Goal: Information Seeking & Learning: Find specific fact

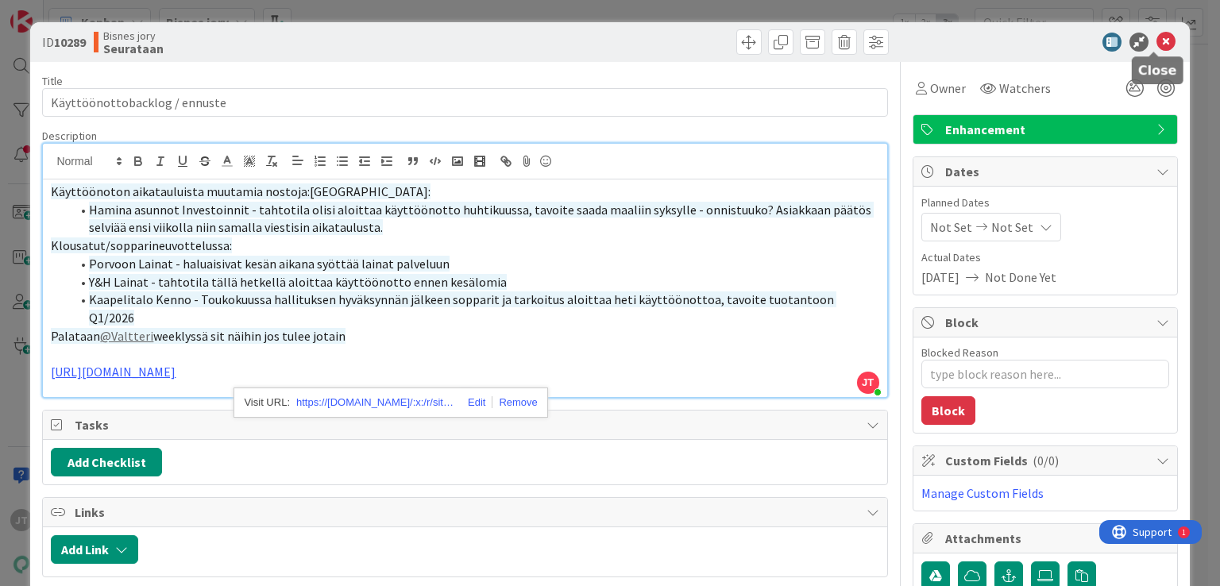
click at [1156, 48] on icon at bounding box center [1165, 42] width 19 height 19
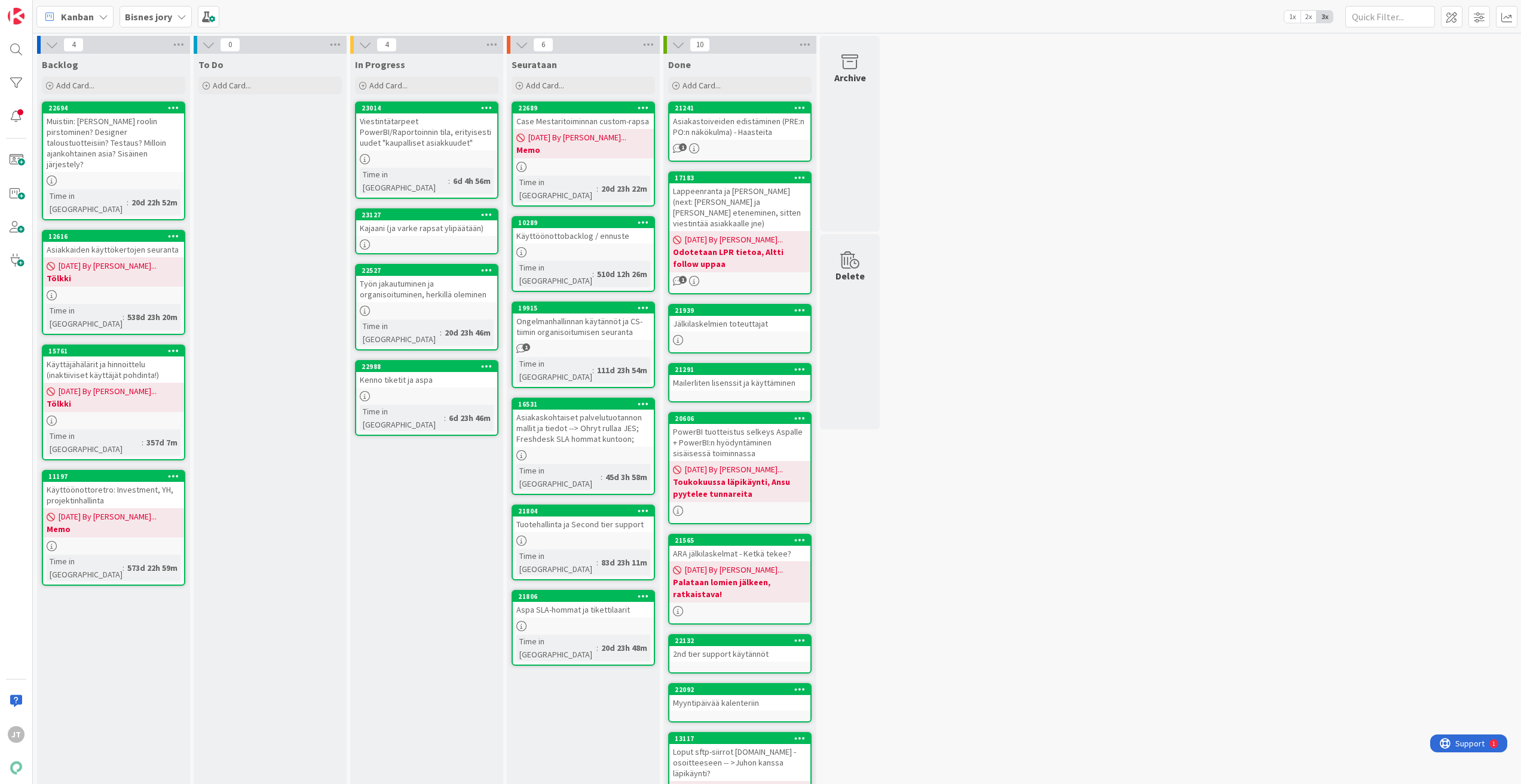
click at [428, 132] on div "Viestintätarpeet PowerBI/Raportoinnin tila, erityisesti uudet "kaupalliset asia…" at bounding box center [426, 132] width 141 height 37
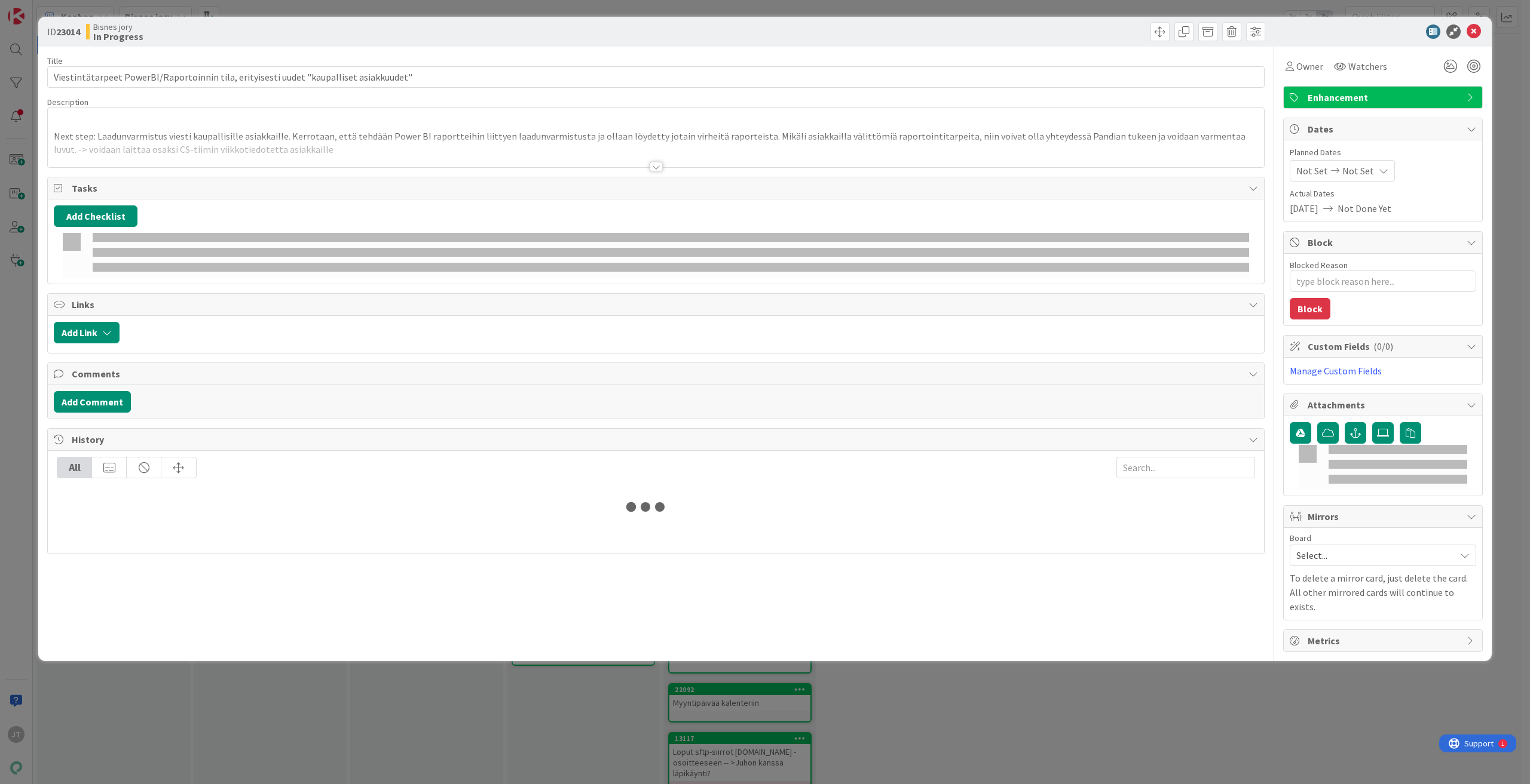
type textarea "x"
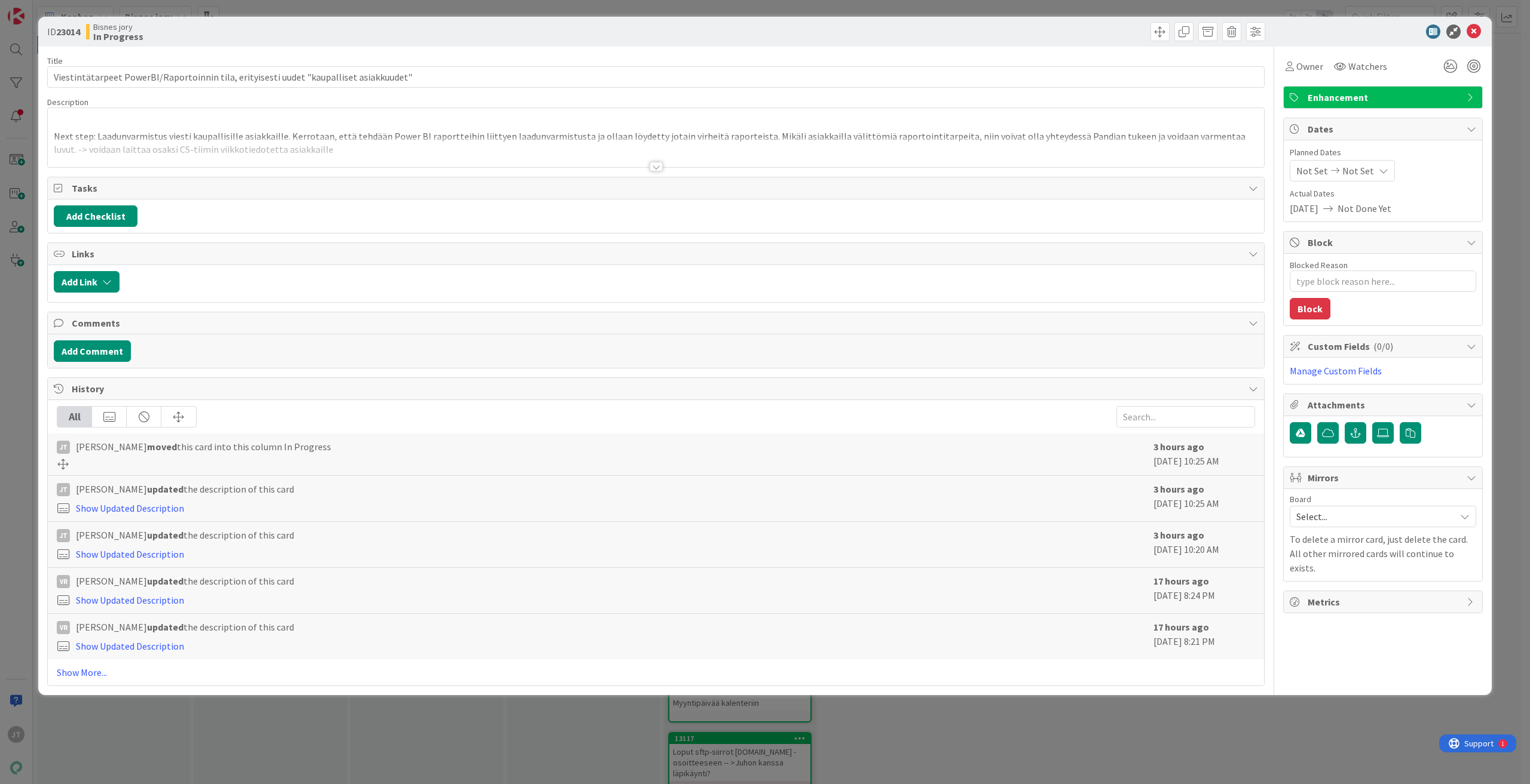
click at [349, 147] on div at bounding box center [656, 152] width 1216 height 30
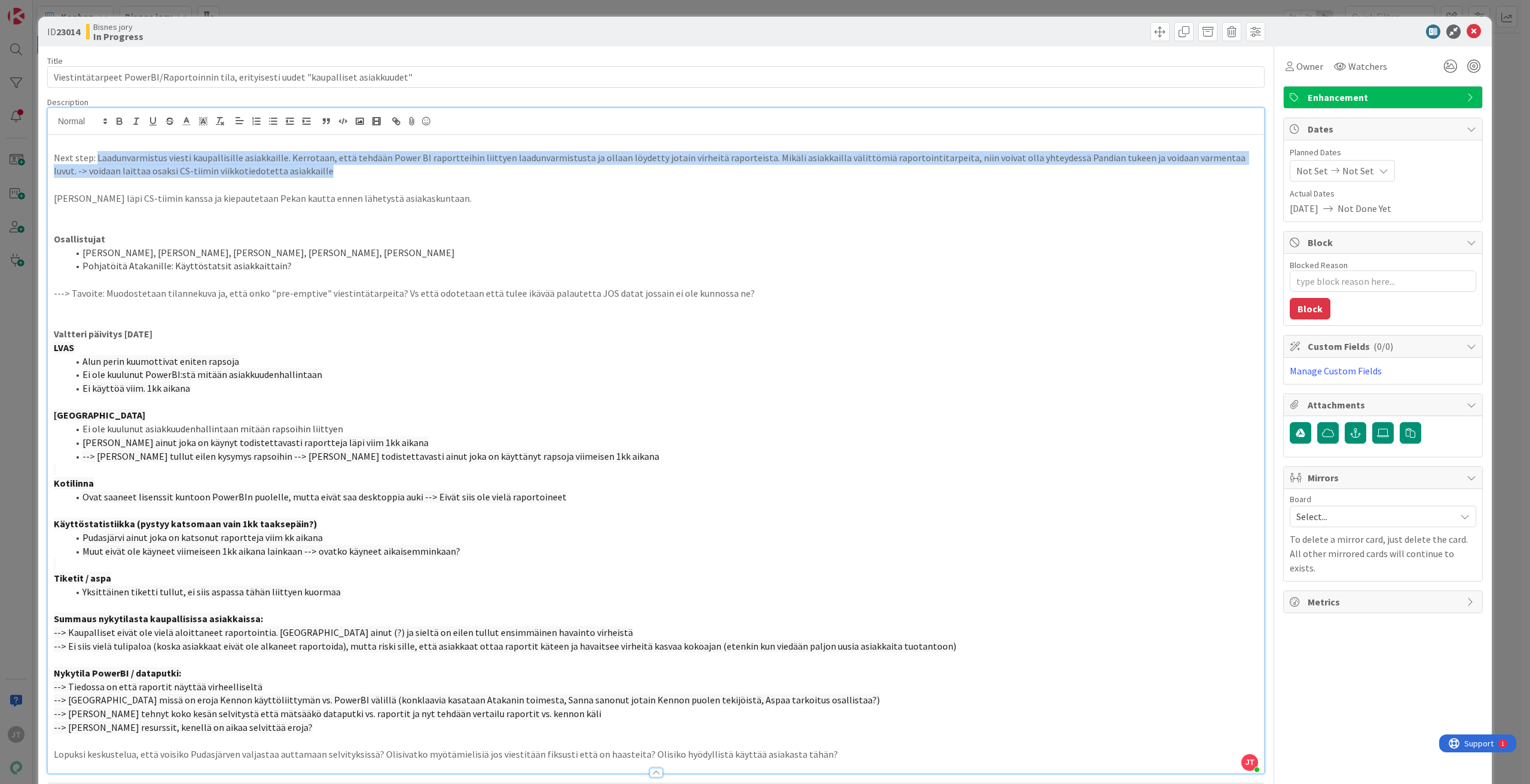
drag, startPoint x: 94, startPoint y: 156, endPoint x: 321, endPoint y: 171, distance: 227.5
click at [321, 171] on p "Next step: Laadunvarmistus viesti kaupallisille asiakkaille. Kerrotaan, että te…" at bounding box center [655, 165] width 1204 height 27
copy p "Laadunvarmistus viesti kaupallisille asiakkaille. Kerrotaan, että tehdään Power…"
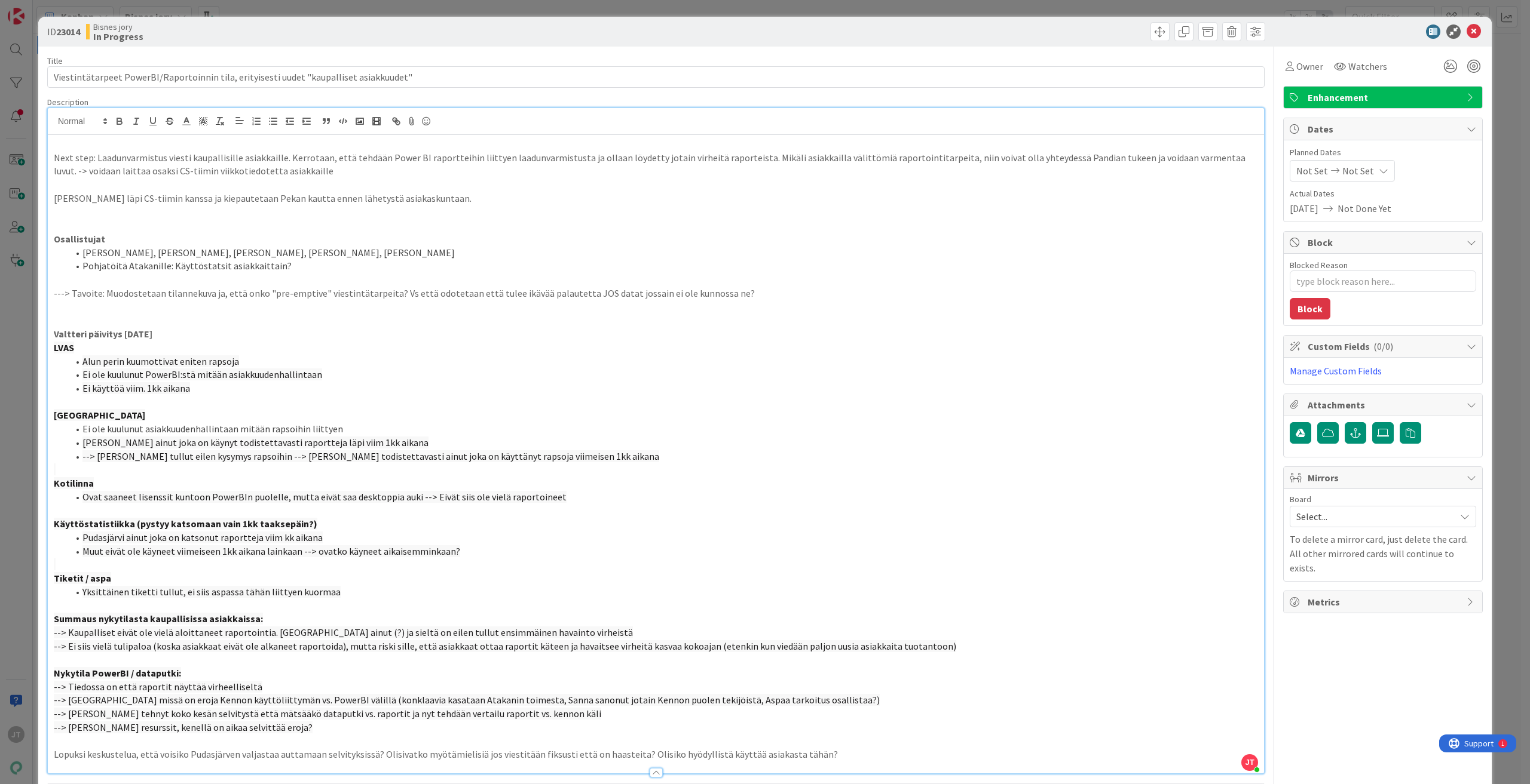
click at [206, 190] on p at bounding box center [655, 185] width 1204 height 14
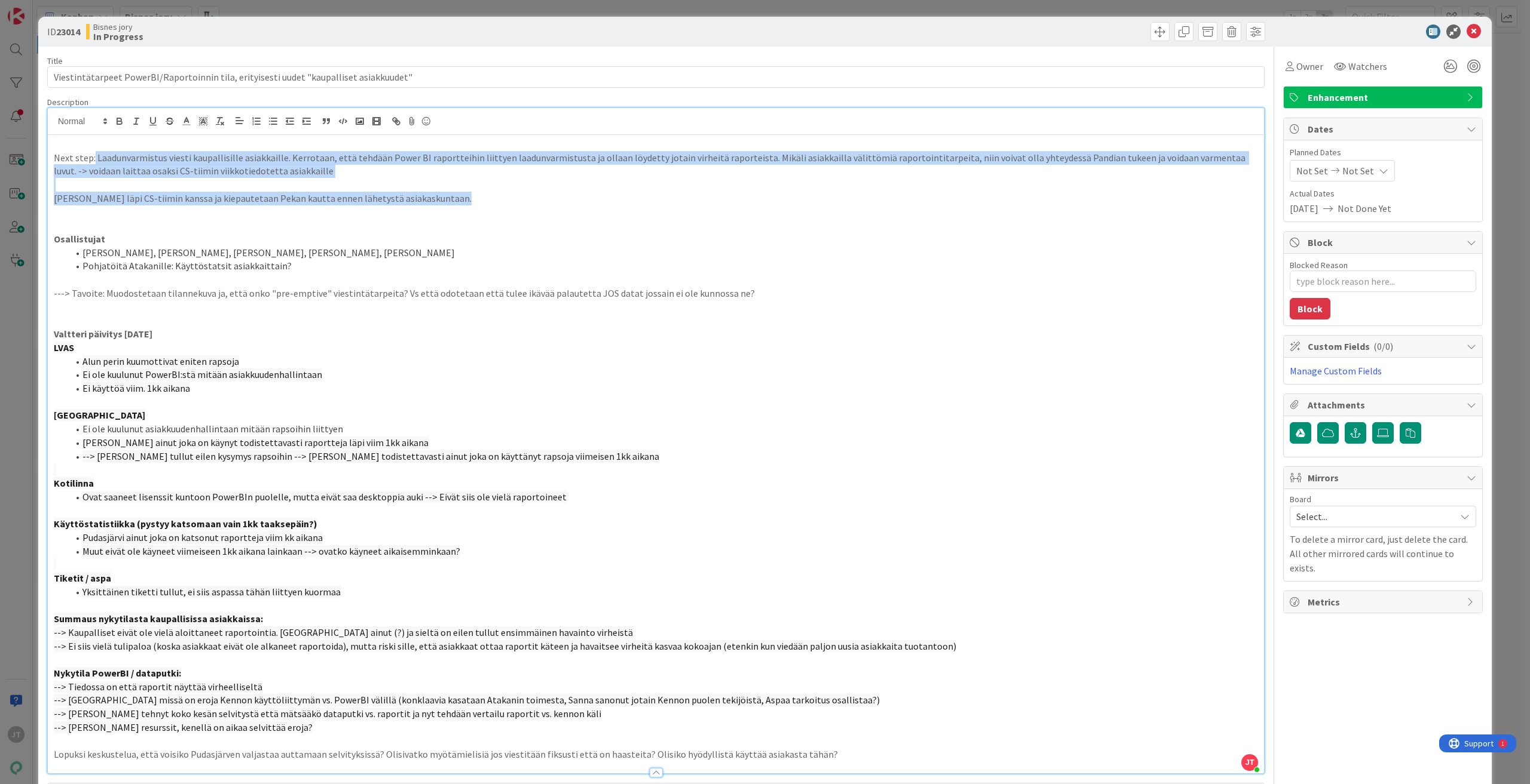
drag, startPoint x: 93, startPoint y: 158, endPoint x: 472, endPoint y: 196, distance: 380.9
click at [472, 196] on div "Next step: Laadunvarmistus viesti kaupallisille asiakkaille. Kerrotaan, että te…" at bounding box center [656, 454] width 1216 height 639
copy div "Laadunvarmistus viesti kaupallisille asiakkaille. Kerrotaan, että tehdään Power…"
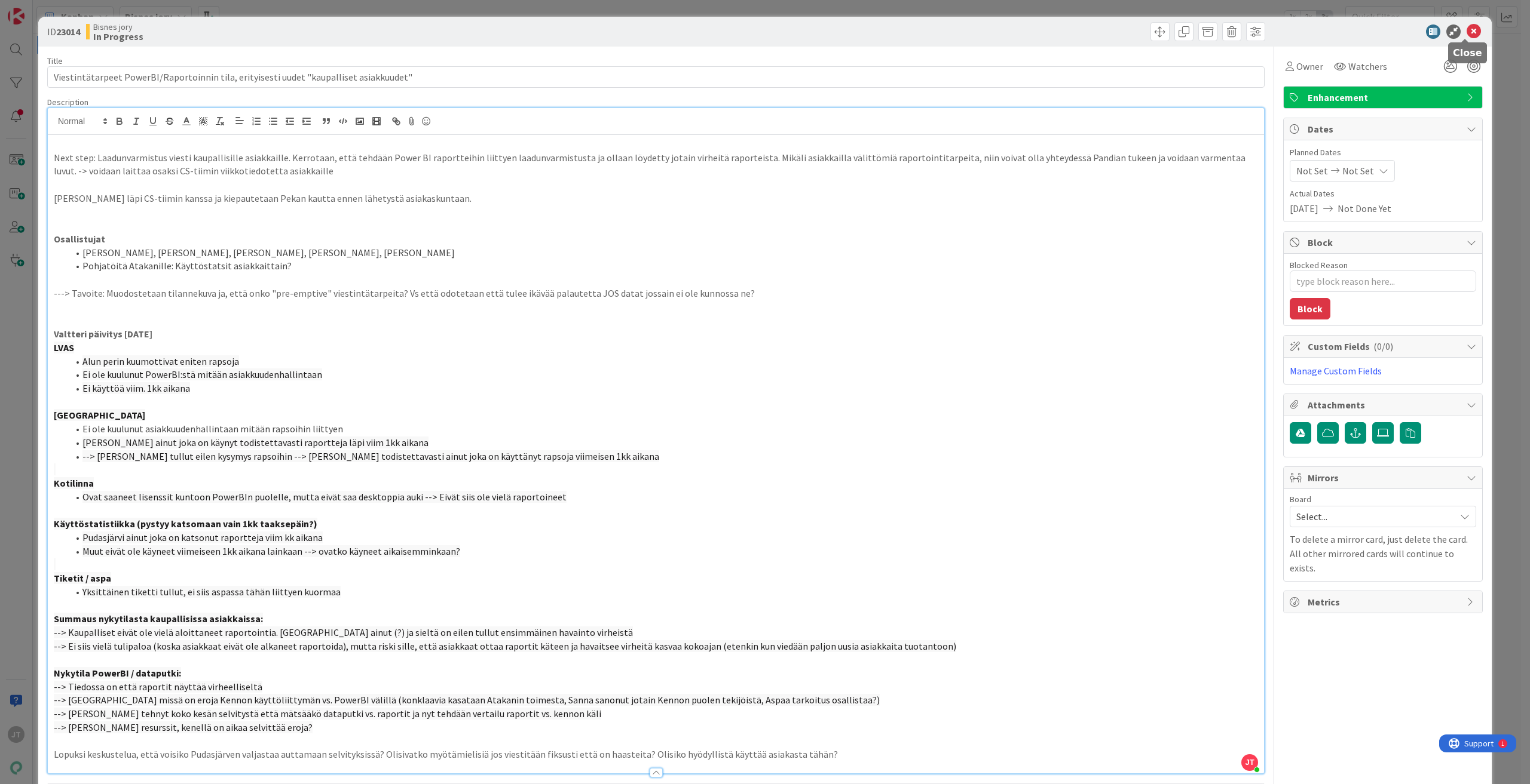
click at [917, 29] on icon at bounding box center [1473, 32] width 14 height 14
